Goal: Transaction & Acquisition: Purchase product/service

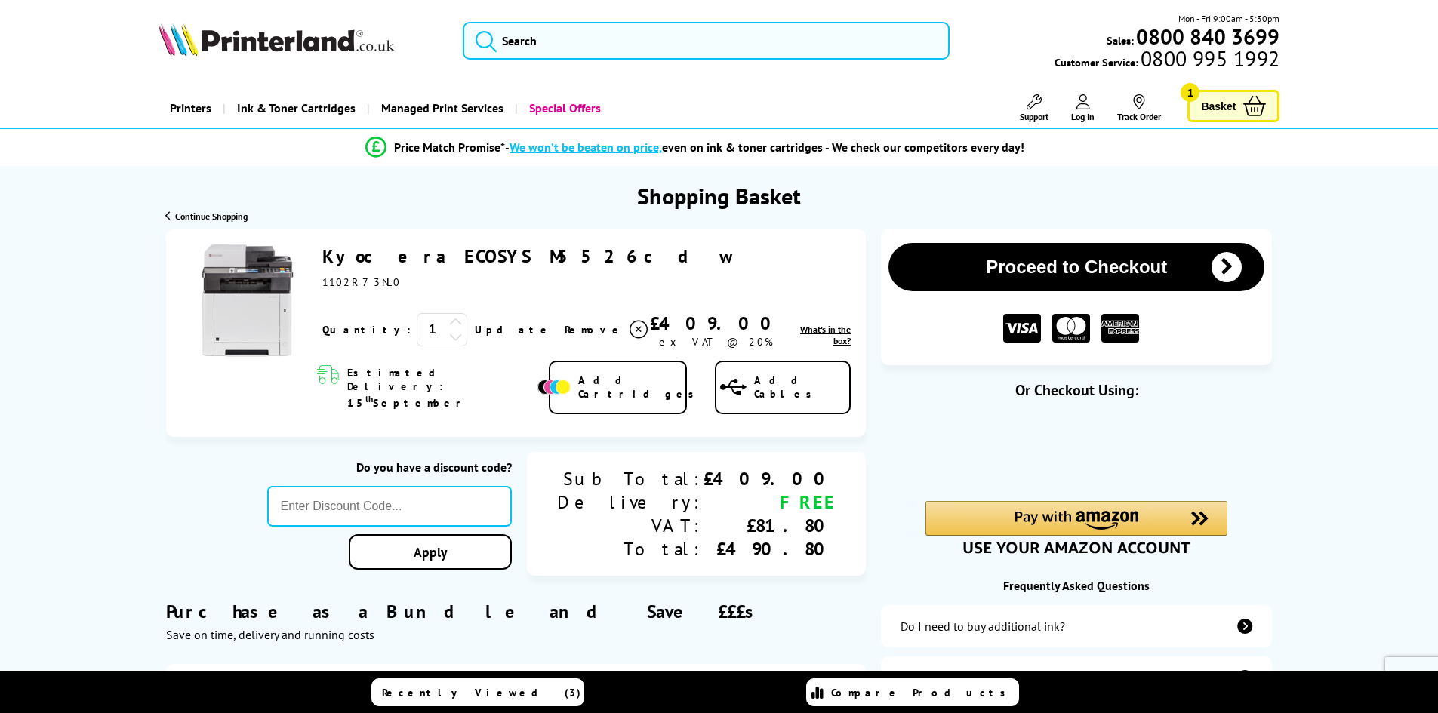
drag, startPoint x: 541, startPoint y: 254, endPoint x: 325, endPoint y: 258, distance: 215.9
click at [325, 258] on div "Kyocera ECOSYS M5526cdw ex VAT @ 20%" at bounding box center [586, 267] width 528 height 45
copy link "Kyocera ECOSYS M5526cdw"
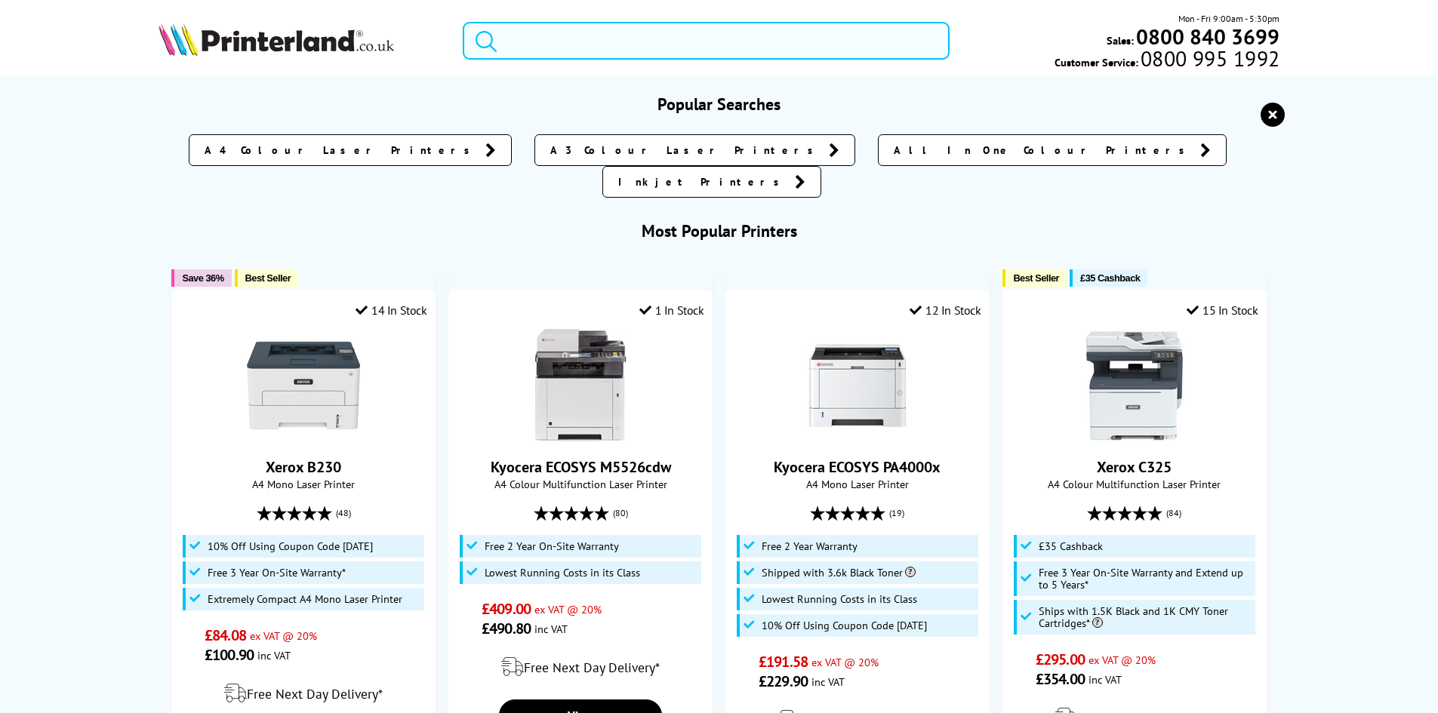
paste input "Kyocera ECOSYS M5526cdw"
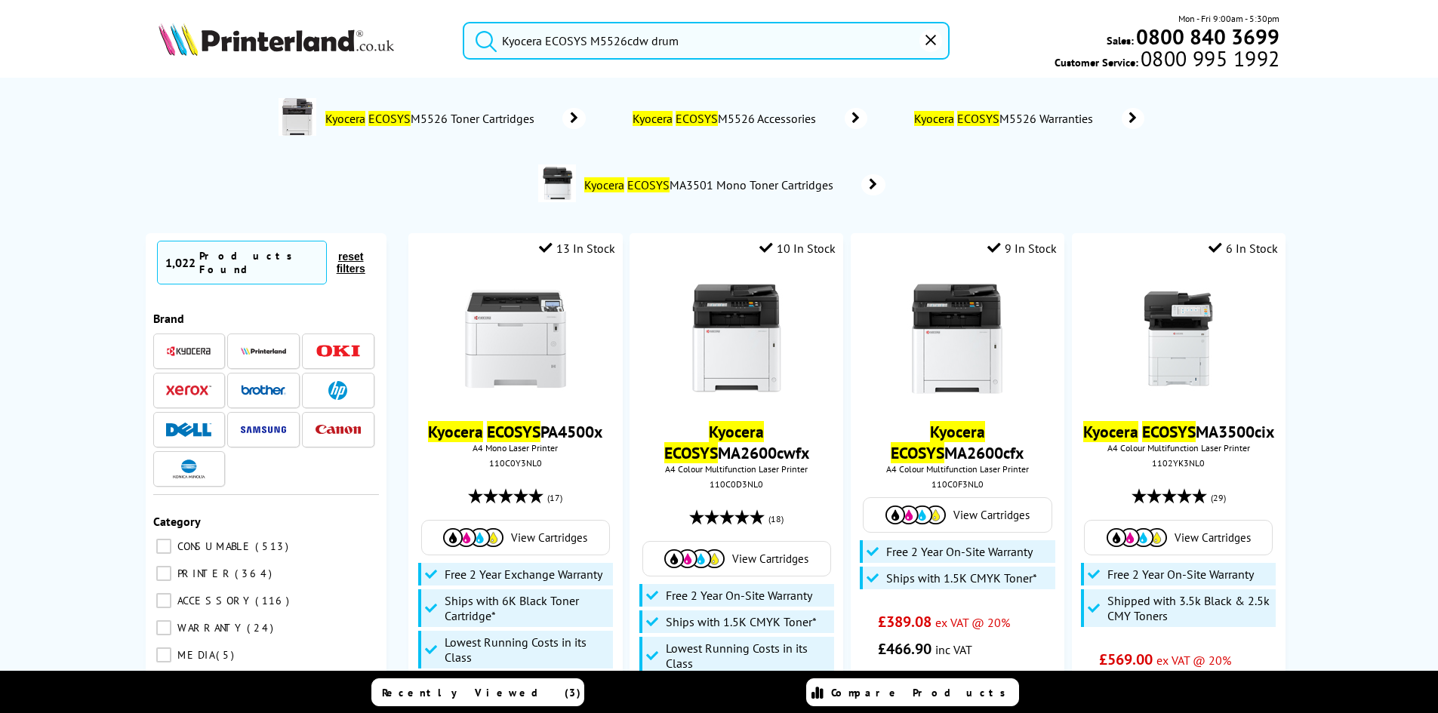
click at [463, 22] on button "submit" at bounding box center [482, 38] width 38 height 33
click at [194, 346] on img at bounding box center [188, 351] width 45 height 11
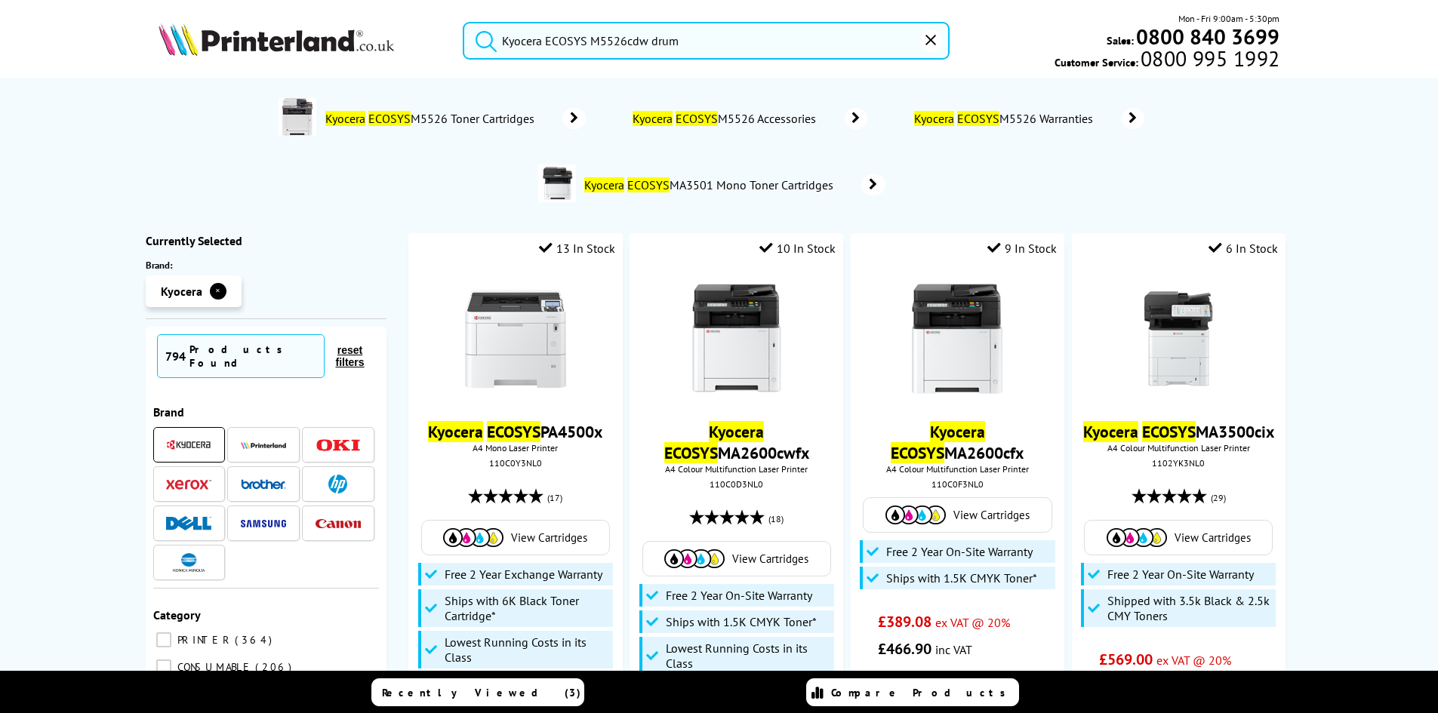
drag, startPoint x: 647, startPoint y: 39, endPoint x: 500, endPoint y: 45, distance: 146.5
click at [500, 45] on form "Kyocera ECOSYS M5526cdw drum" at bounding box center [706, 41] width 487 height 38
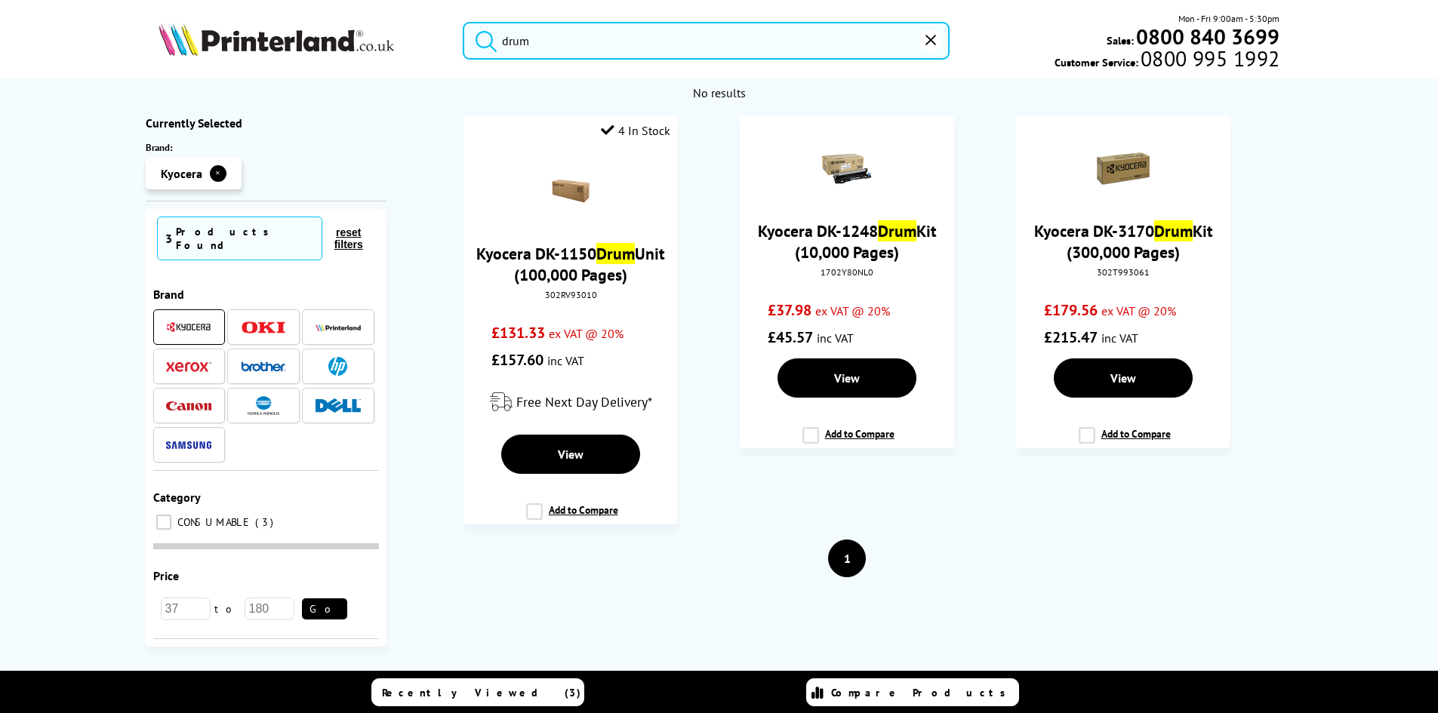
type input "drum"
click at [463, 22] on button "submit" at bounding box center [482, 38] width 38 height 33
click at [573, 451] on span "View" at bounding box center [571, 455] width 26 height 15
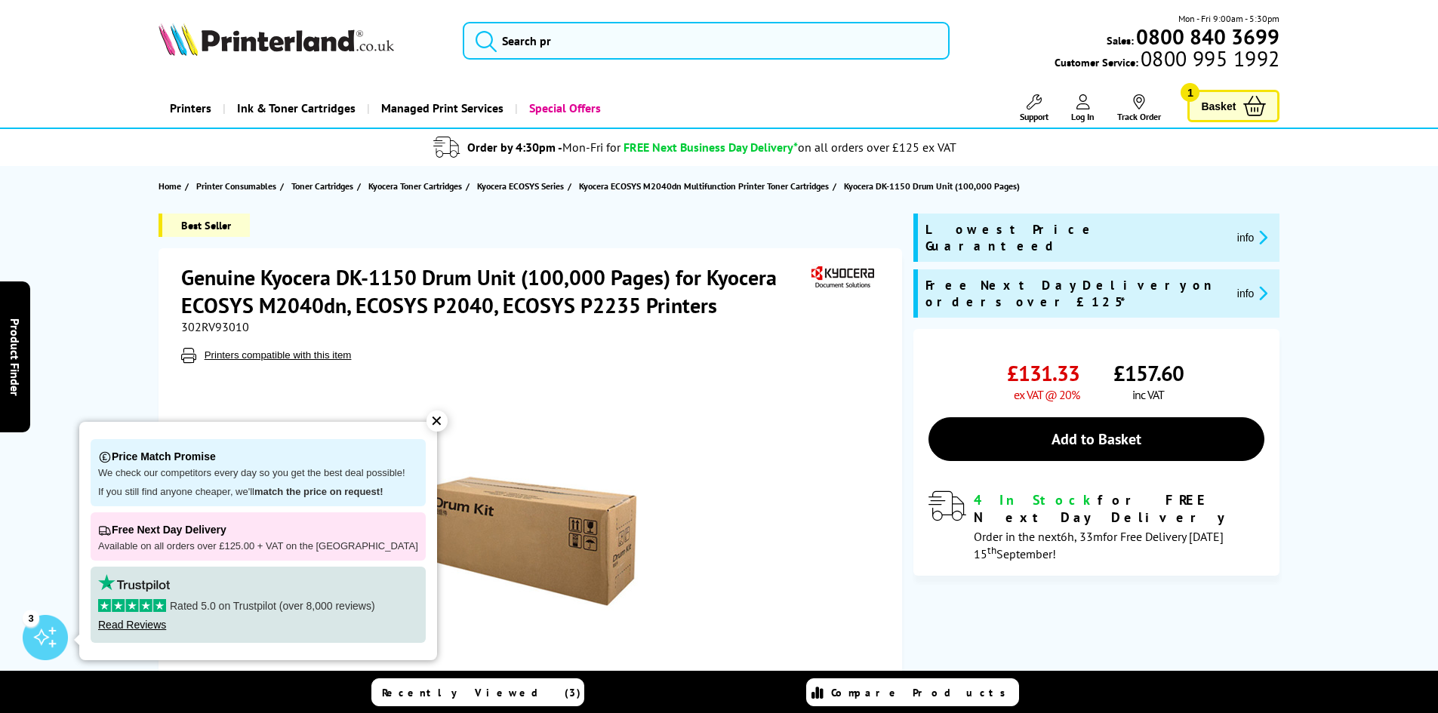
click at [426, 421] on div "✕" at bounding box center [436, 421] width 21 height 21
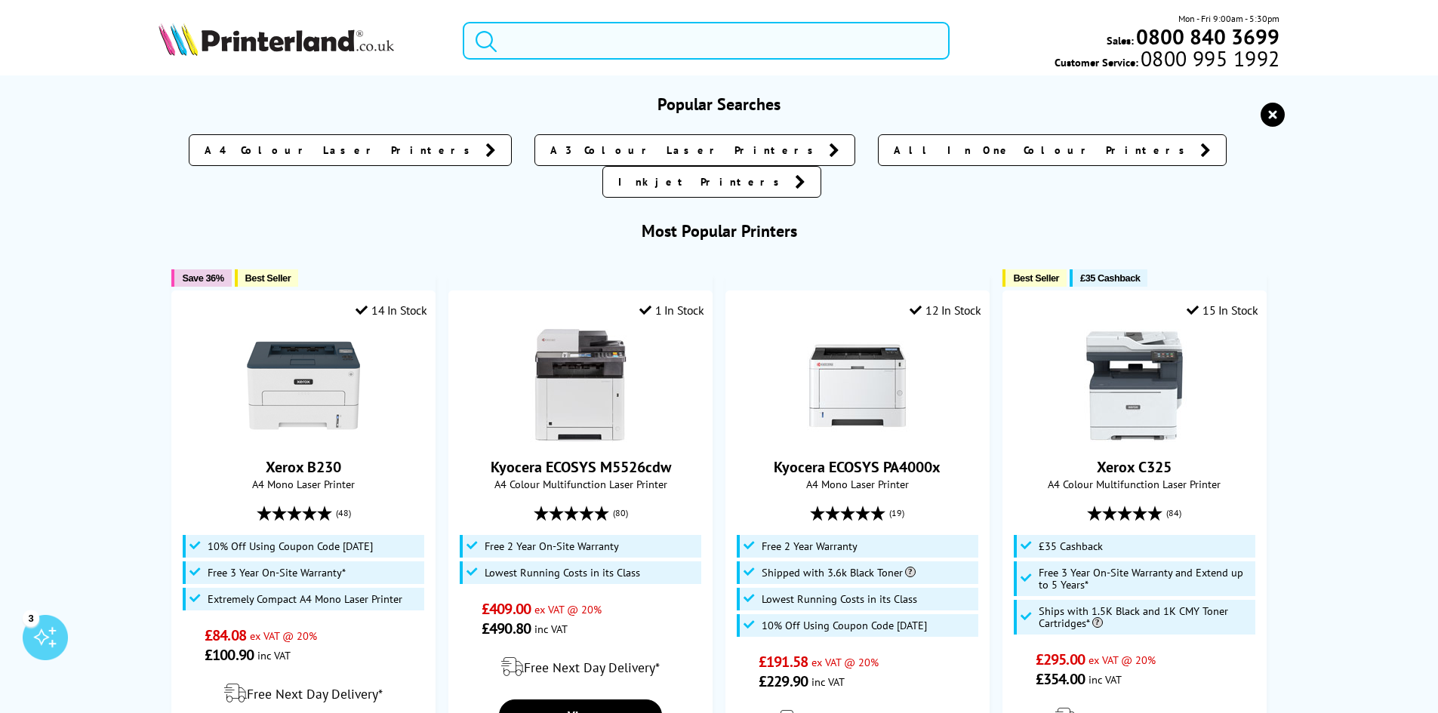
paste input "Kyocera DK5230"
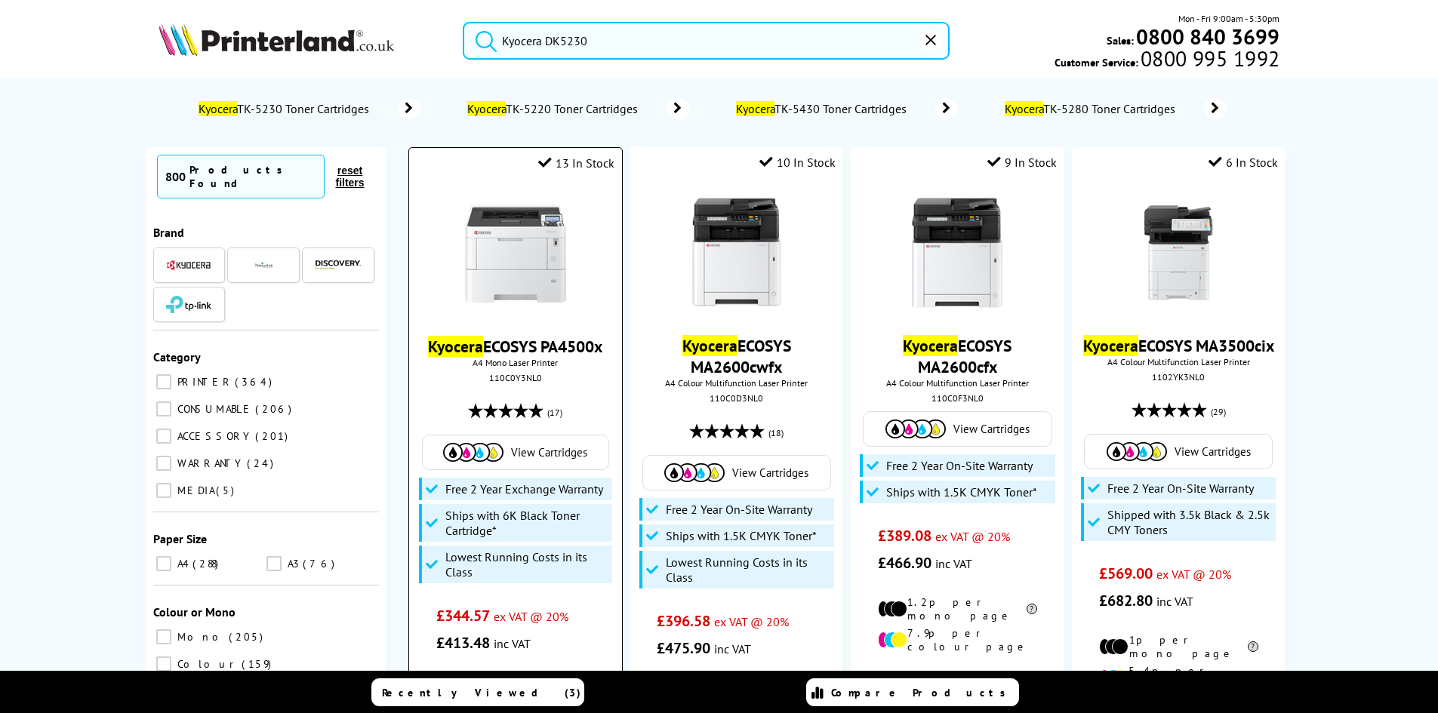
type input "Kyocera DK5230"
click at [463, 22] on button "submit" at bounding box center [482, 38] width 38 height 33
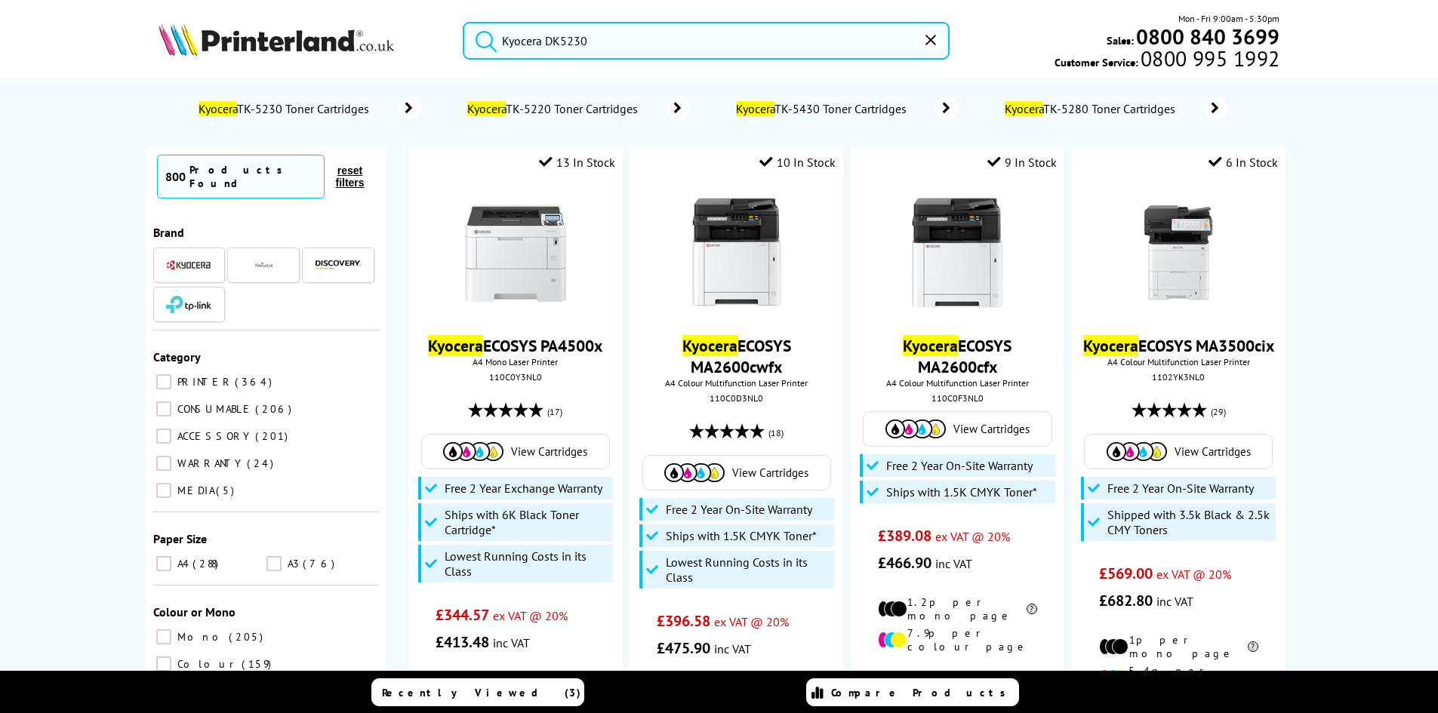
click at [168, 402] on input "CONSUMABLE 206" at bounding box center [163, 409] width 15 height 15
checkbox input "true"
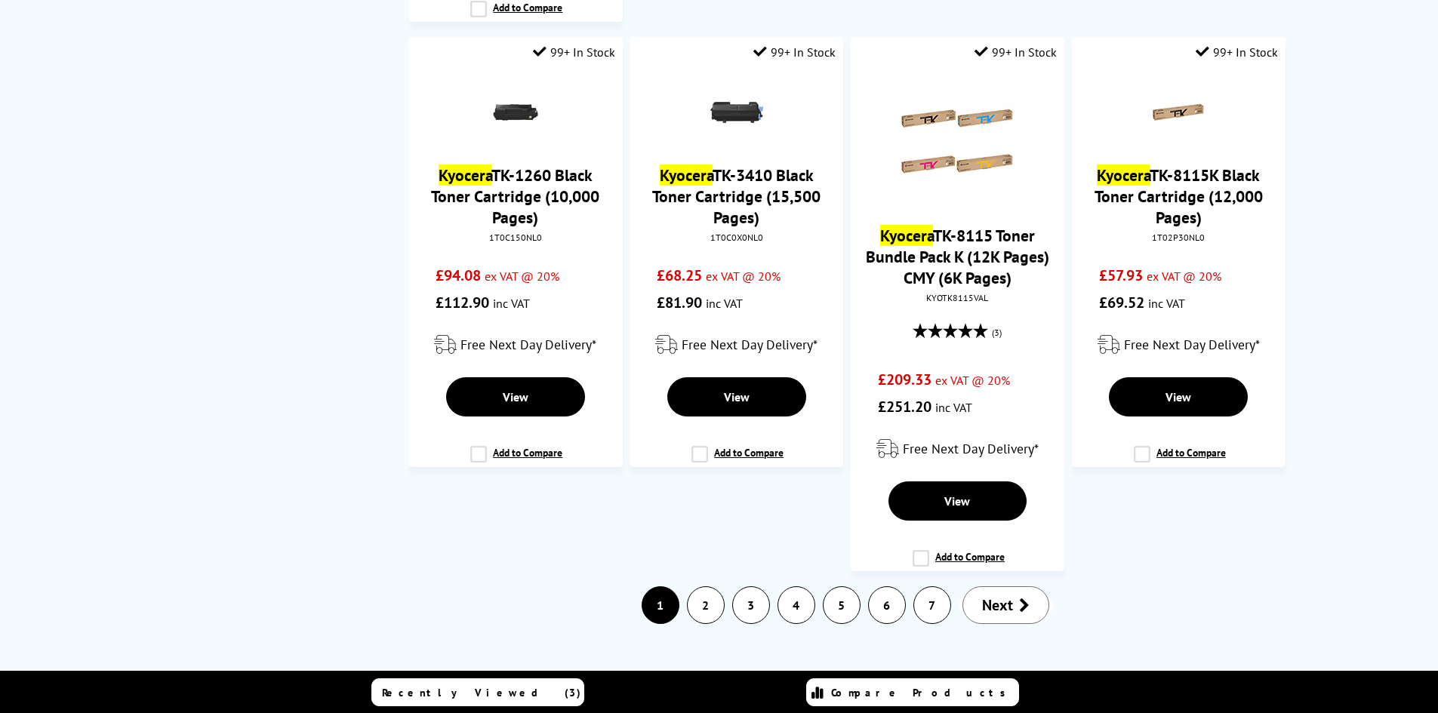
scroll to position [2189, 0]
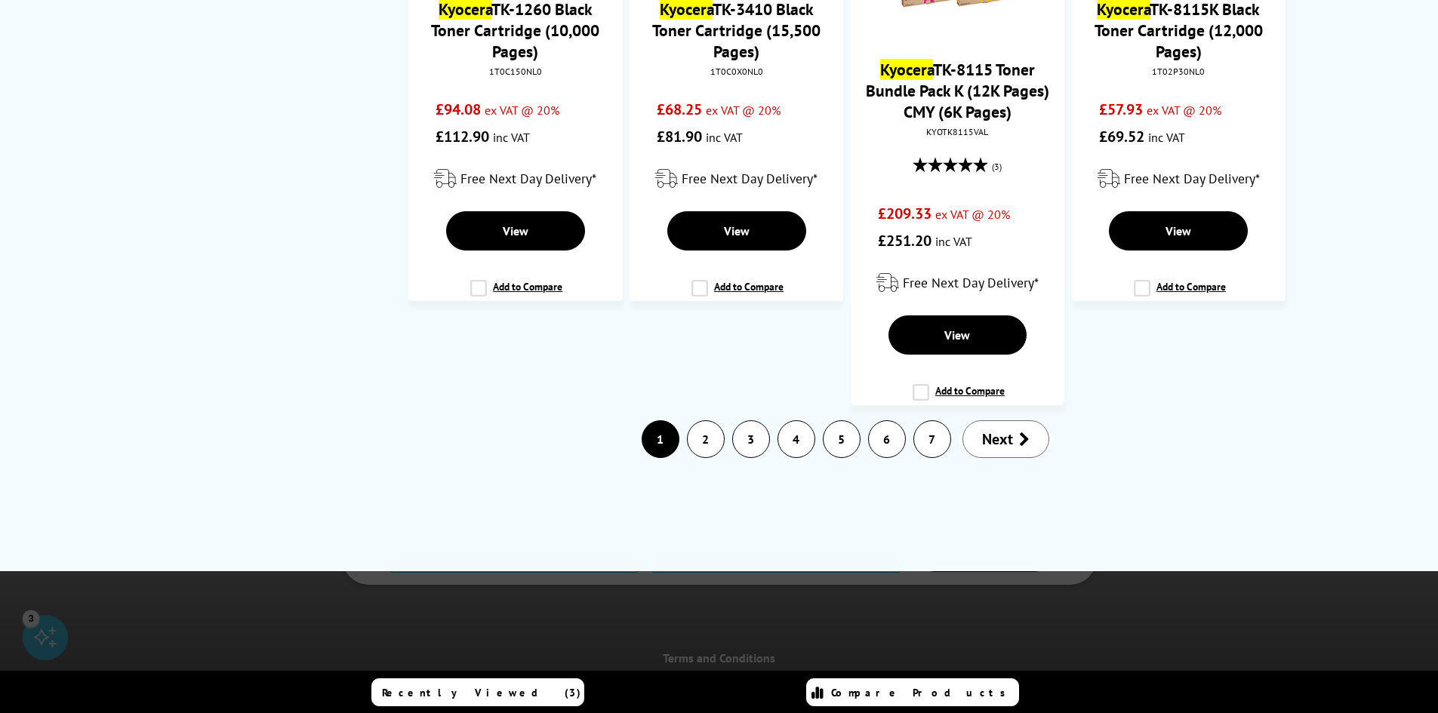
click at [705, 437] on link "2" at bounding box center [706, 439] width 36 height 36
